Goal: Check status: Check status

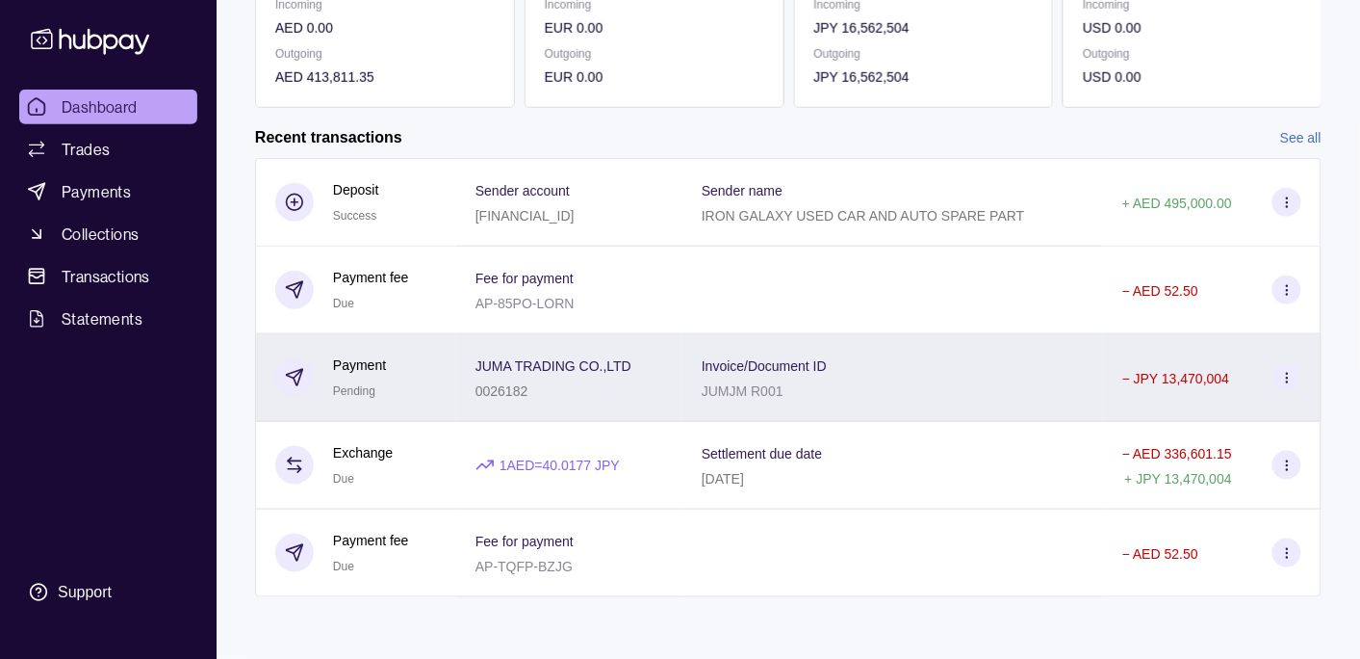
scroll to position [367, 0]
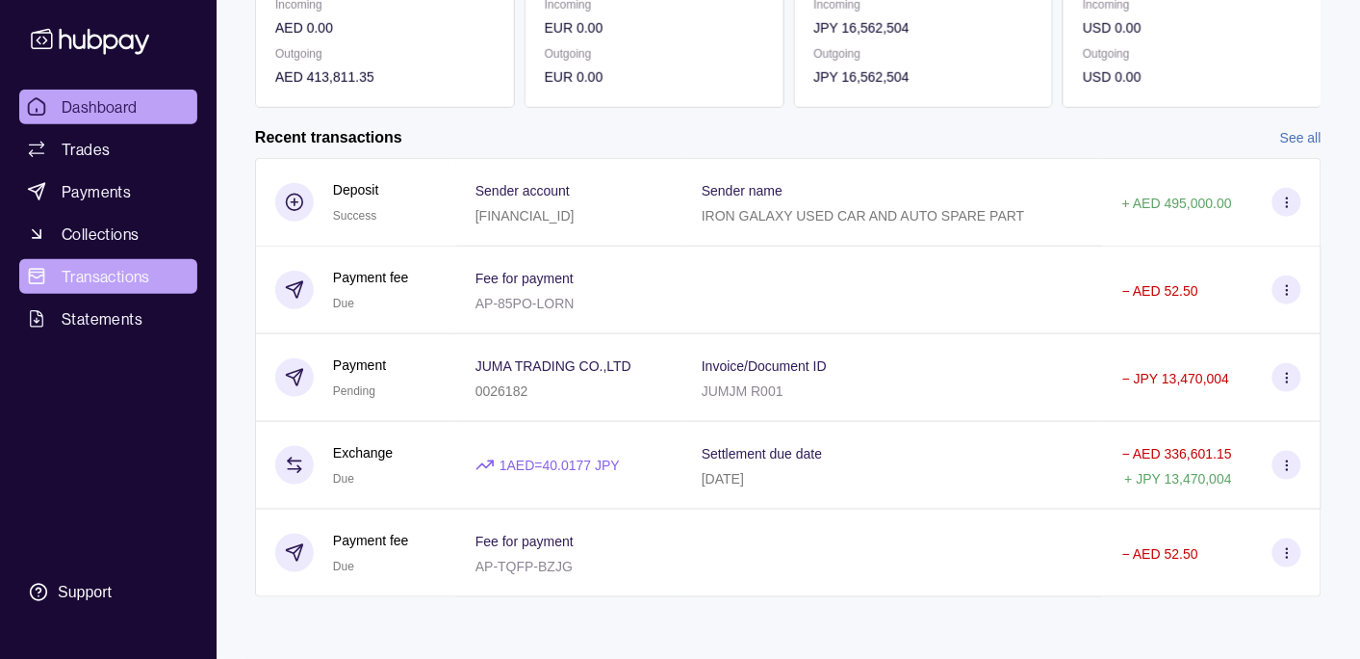
click at [141, 265] on span "Transactions" at bounding box center [106, 276] width 89 height 23
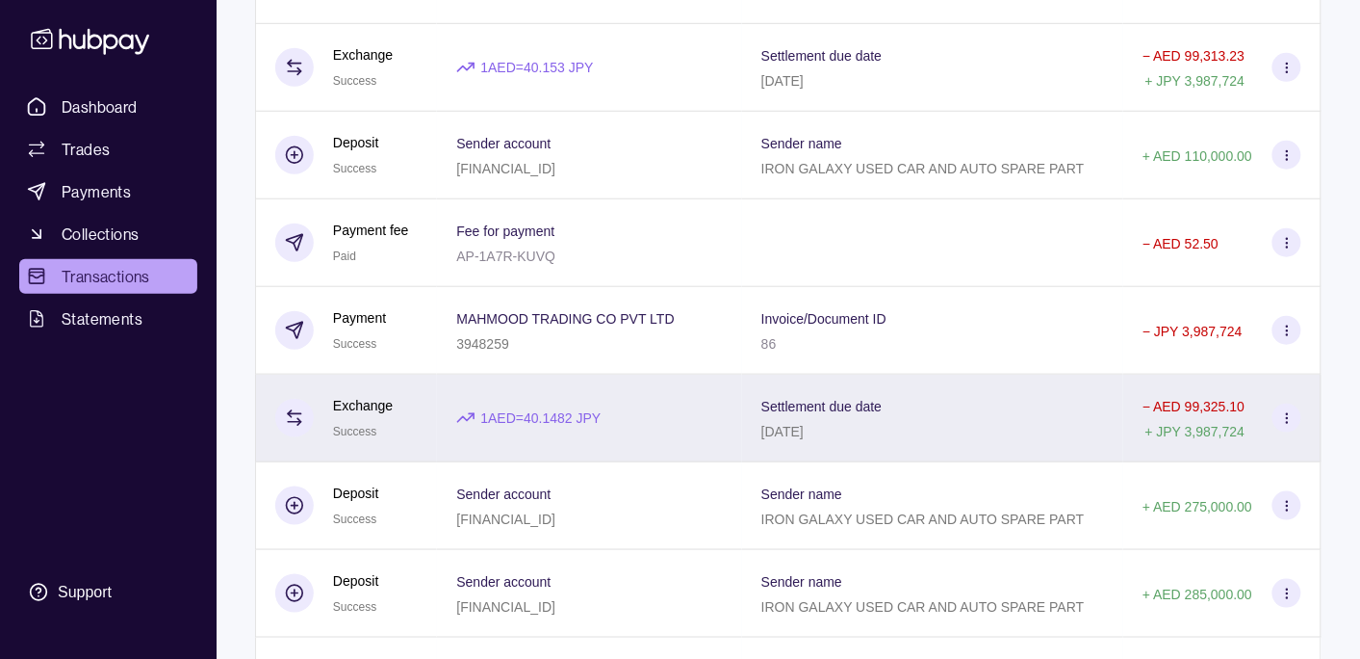
scroll to position [2432, 0]
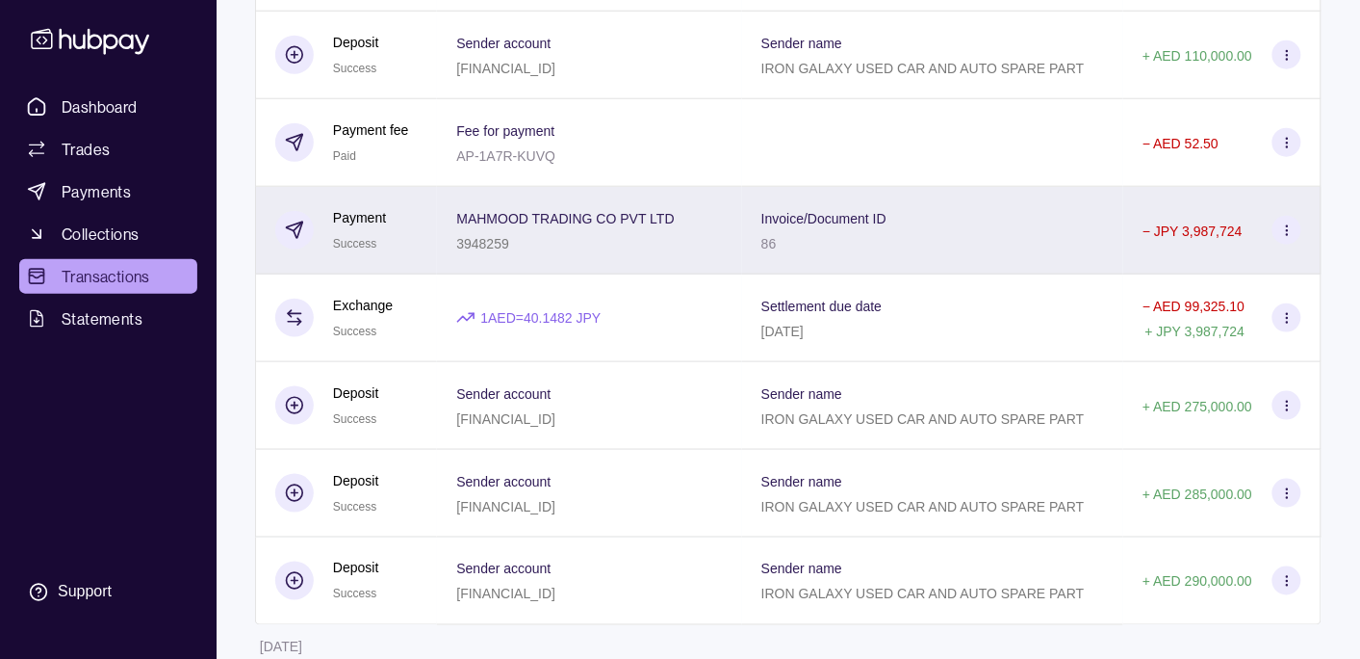
click at [863, 229] on span "Invoice/Document ID" at bounding box center [824, 217] width 125 height 23
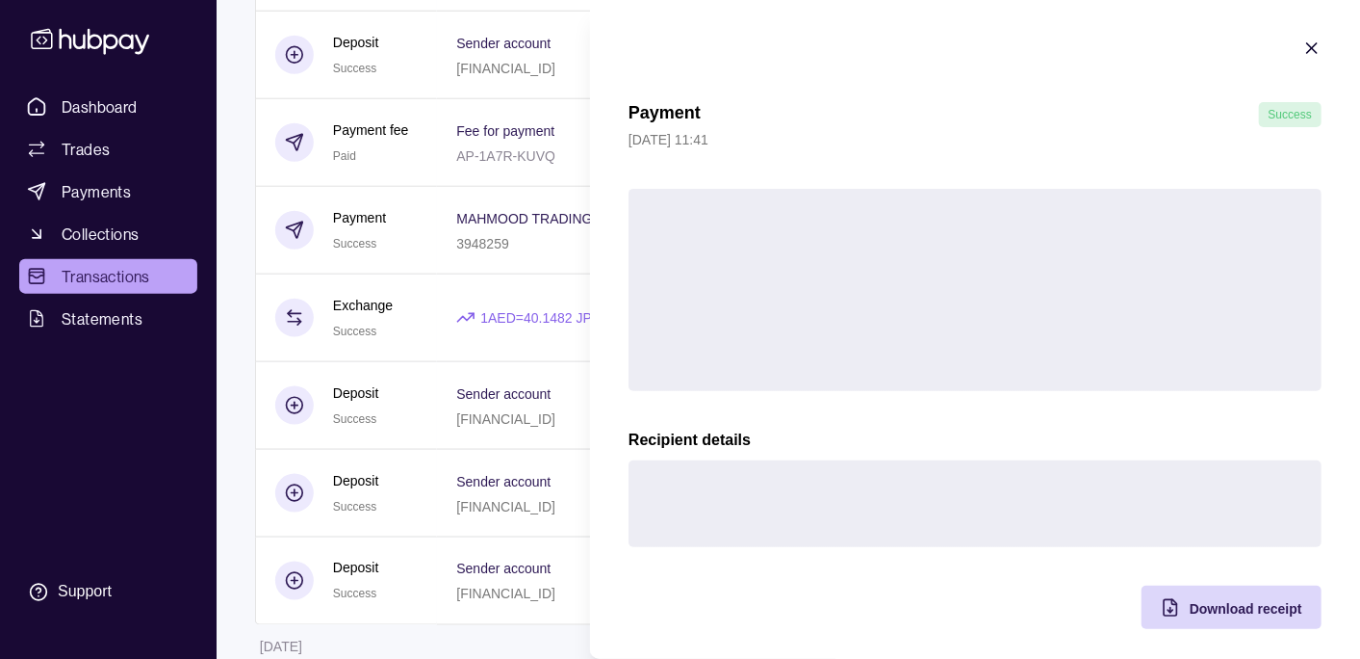
click at [424, 252] on html "Dashboard Trades Payments Collections Transactions Statements Support K Hello, …" at bounding box center [680, 494] width 1360 height 5853
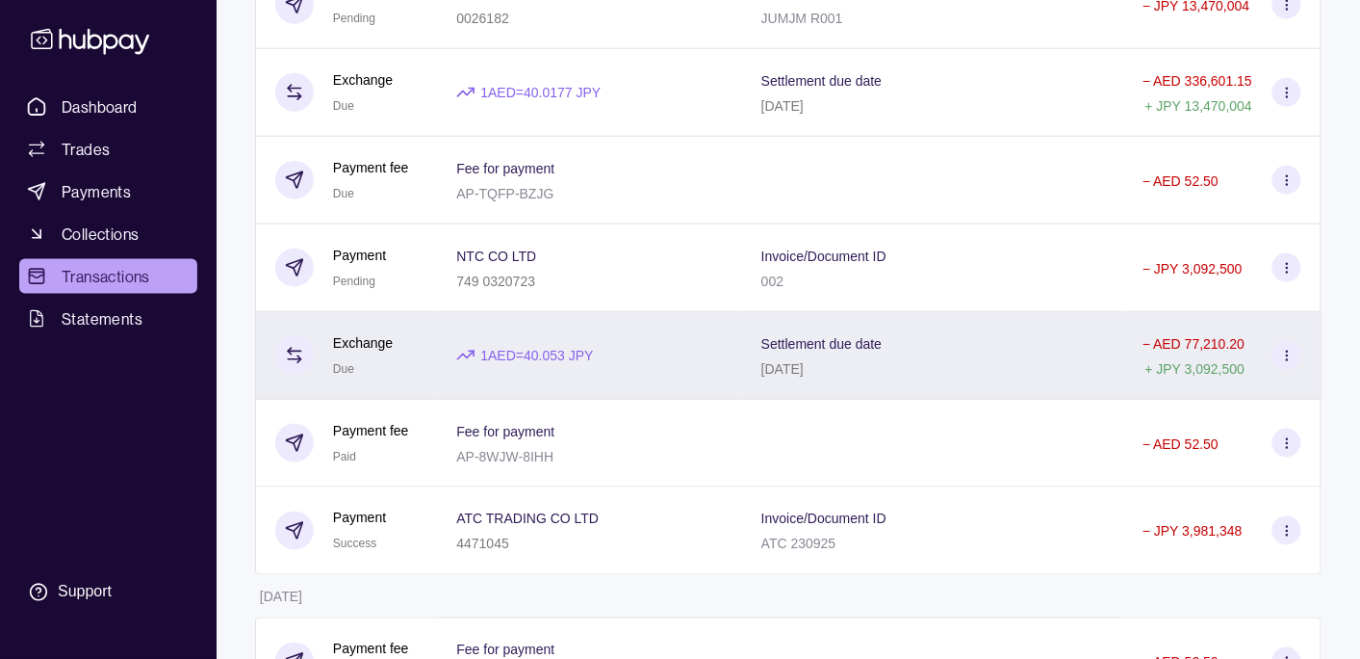
scroll to position [0, 0]
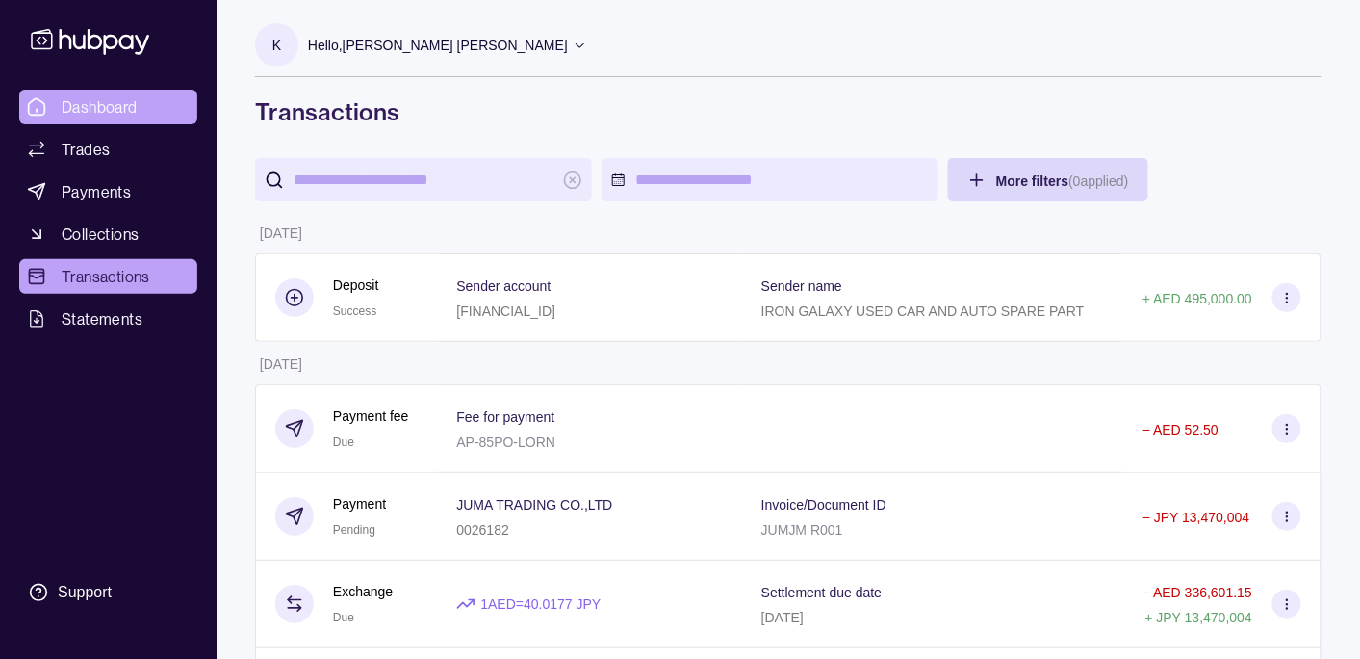
click at [91, 96] on span "Dashboard" at bounding box center [100, 106] width 76 height 23
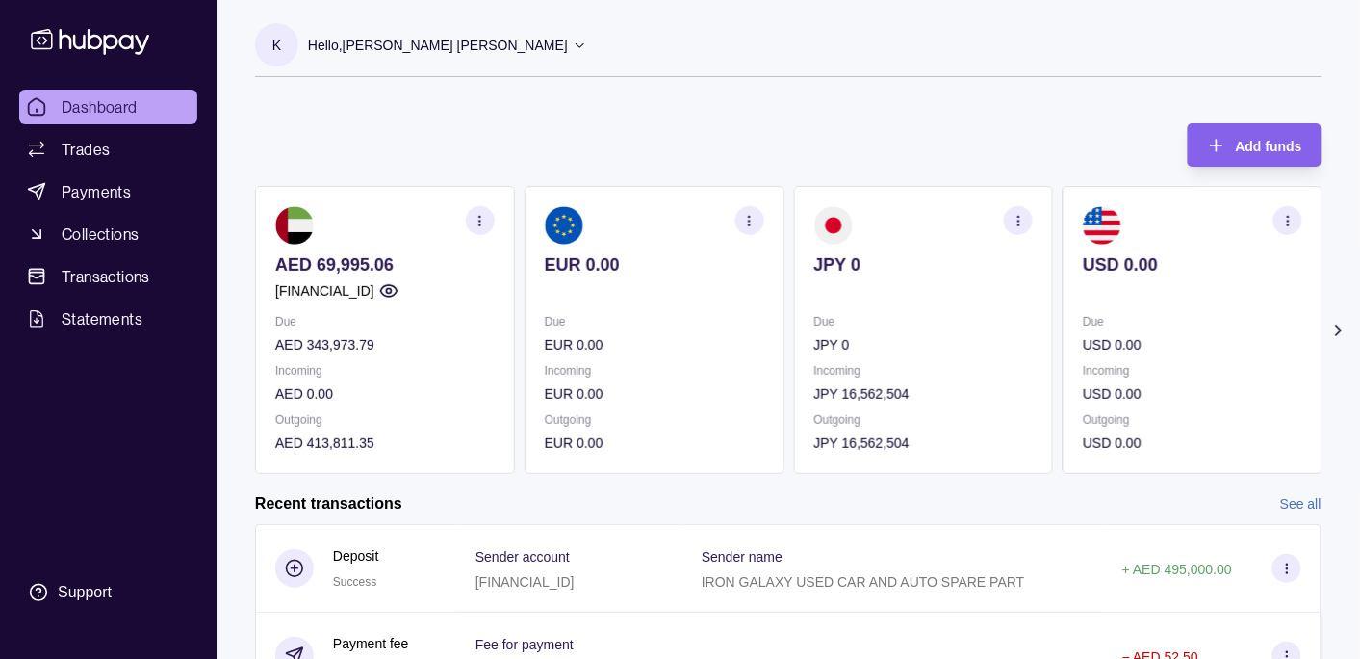
click at [443, 59] on div "Hello, [PERSON_NAME] [PERSON_NAME]" at bounding box center [447, 45] width 279 height 40
